Goal: Find specific page/section: Find specific page/section

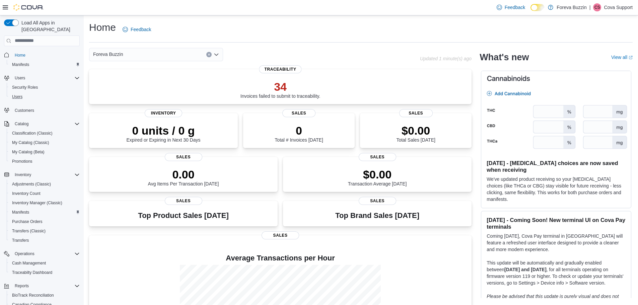
drag, startPoint x: 30, startPoint y: 86, endPoint x: 42, endPoint y: 103, distance: 21.2
click at [30, 93] on div "Users" at bounding box center [44, 97] width 70 height 8
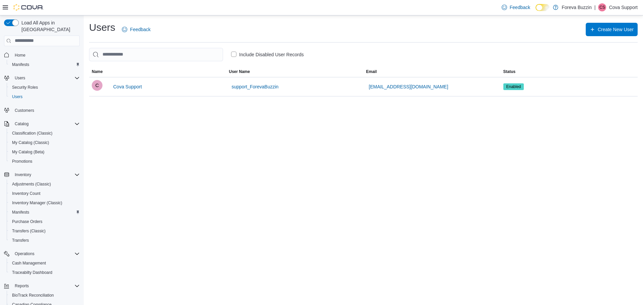
click at [235, 55] on label "Include Disabled User Records" at bounding box center [267, 55] width 73 height 8
